Goal: Information Seeking & Learning: Learn about a topic

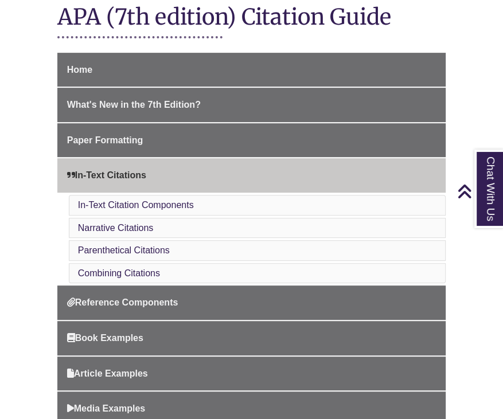
scroll to position [249, 0]
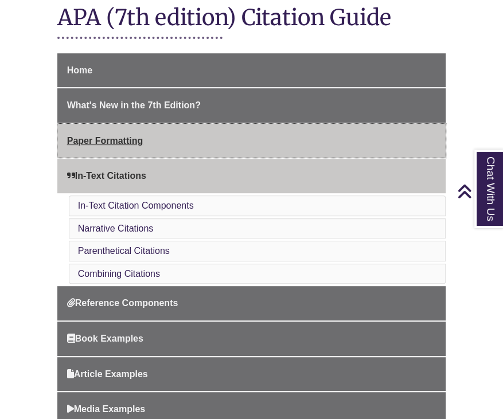
click at [225, 141] on link "Paper Formatting" at bounding box center [251, 141] width 389 height 34
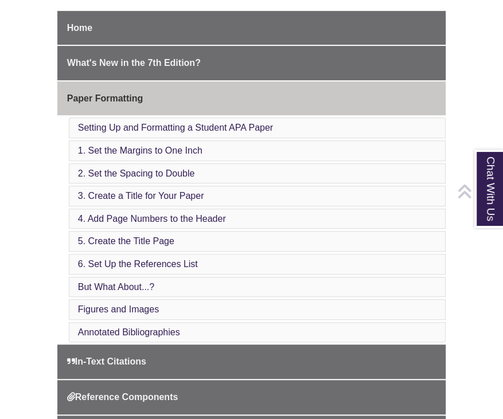
scroll to position [294, 0]
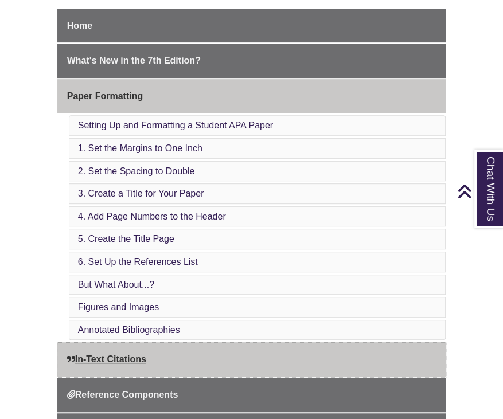
click at [167, 361] on link "In-Text Citations" at bounding box center [251, 359] width 389 height 34
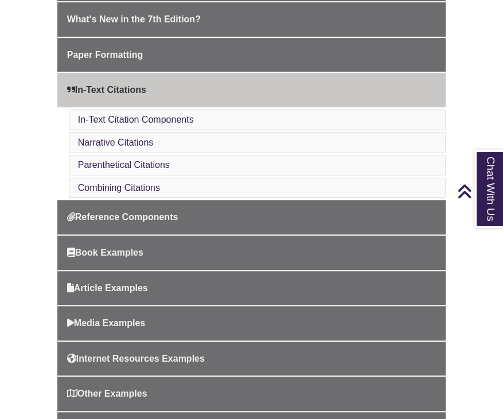
scroll to position [337, 0]
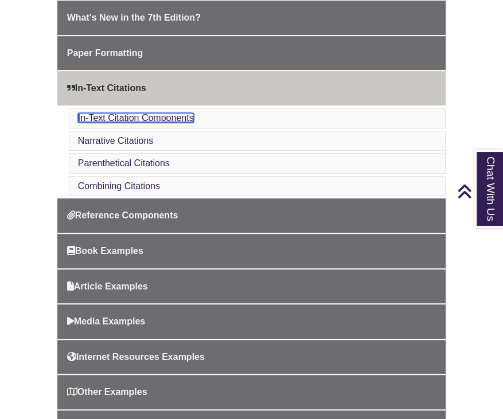
click at [166, 114] on link "In-Text Citation Components" at bounding box center [136, 118] width 116 height 10
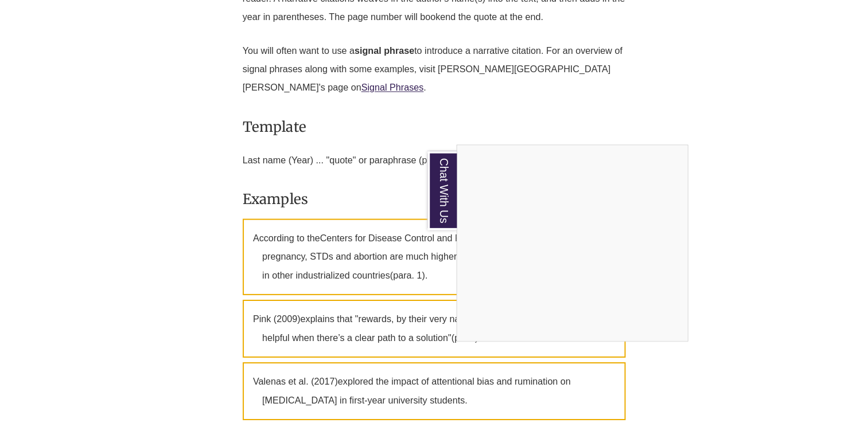
scroll to position [1340, 0]
